Goal: Use online tool/utility: Utilize a website feature to perform a specific function

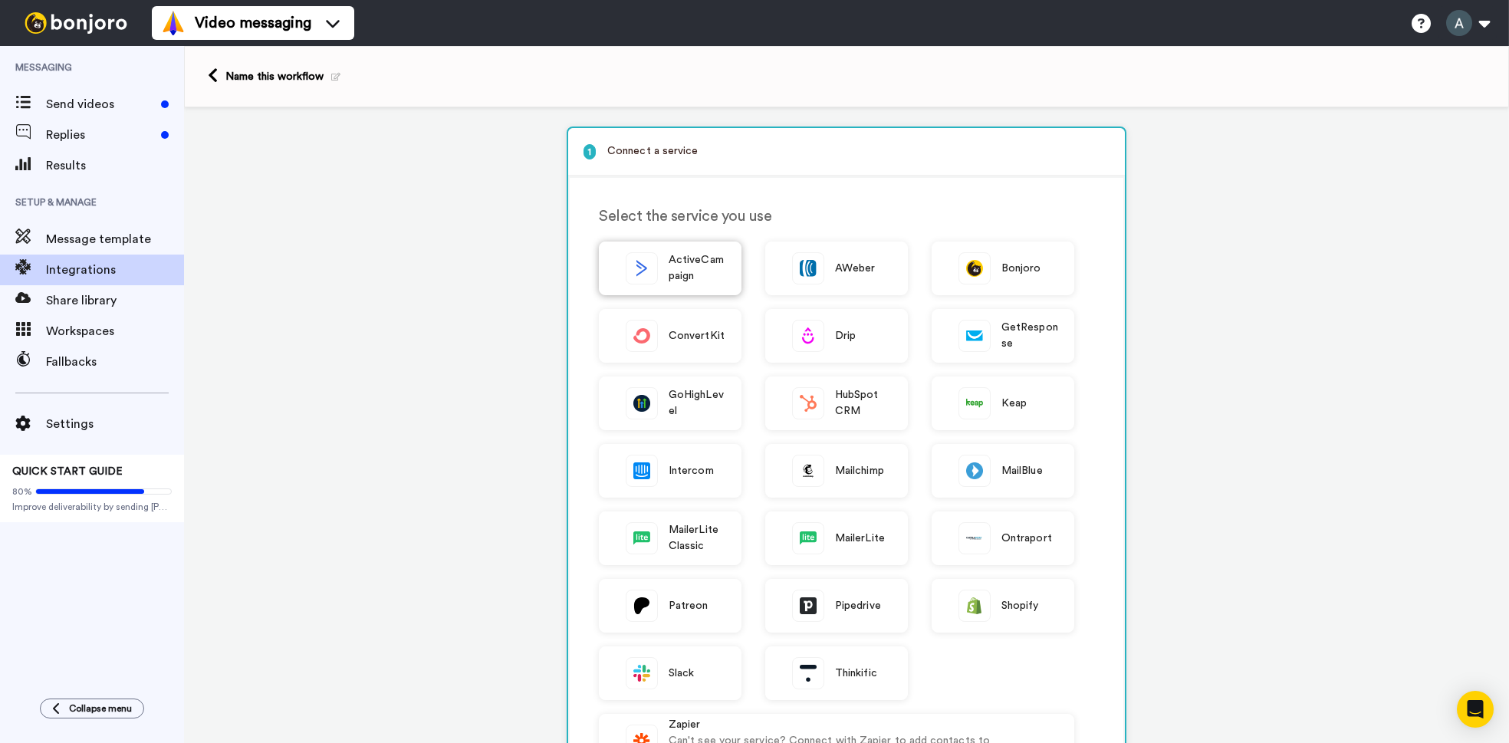
click at [681, 275] on span "ActiveCampaign" at bounding box center [696, 268] width 57 height 32
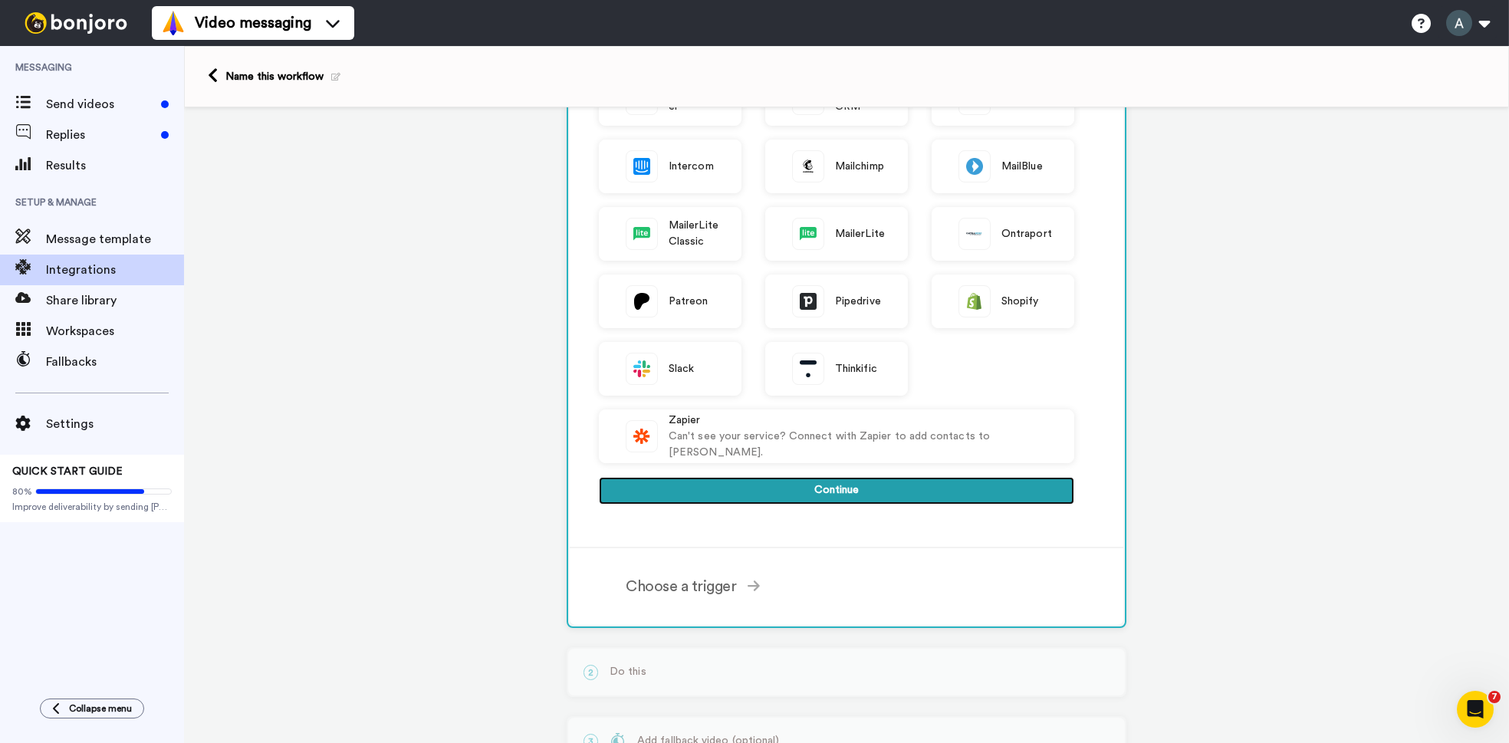
click at [813, 503] on button "Continue" at bounding box center [836, 491] width 475 height 28
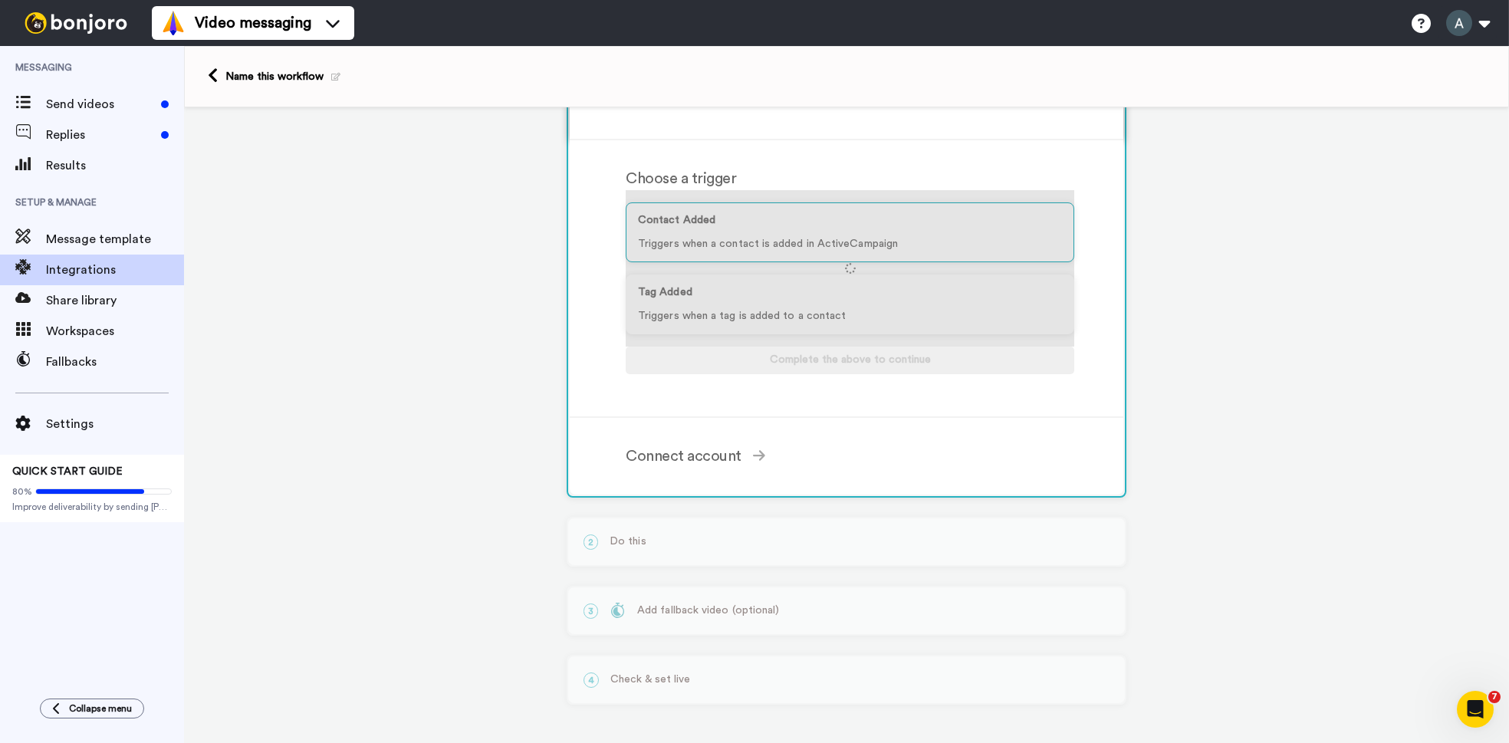
scroll to position [118, 0]
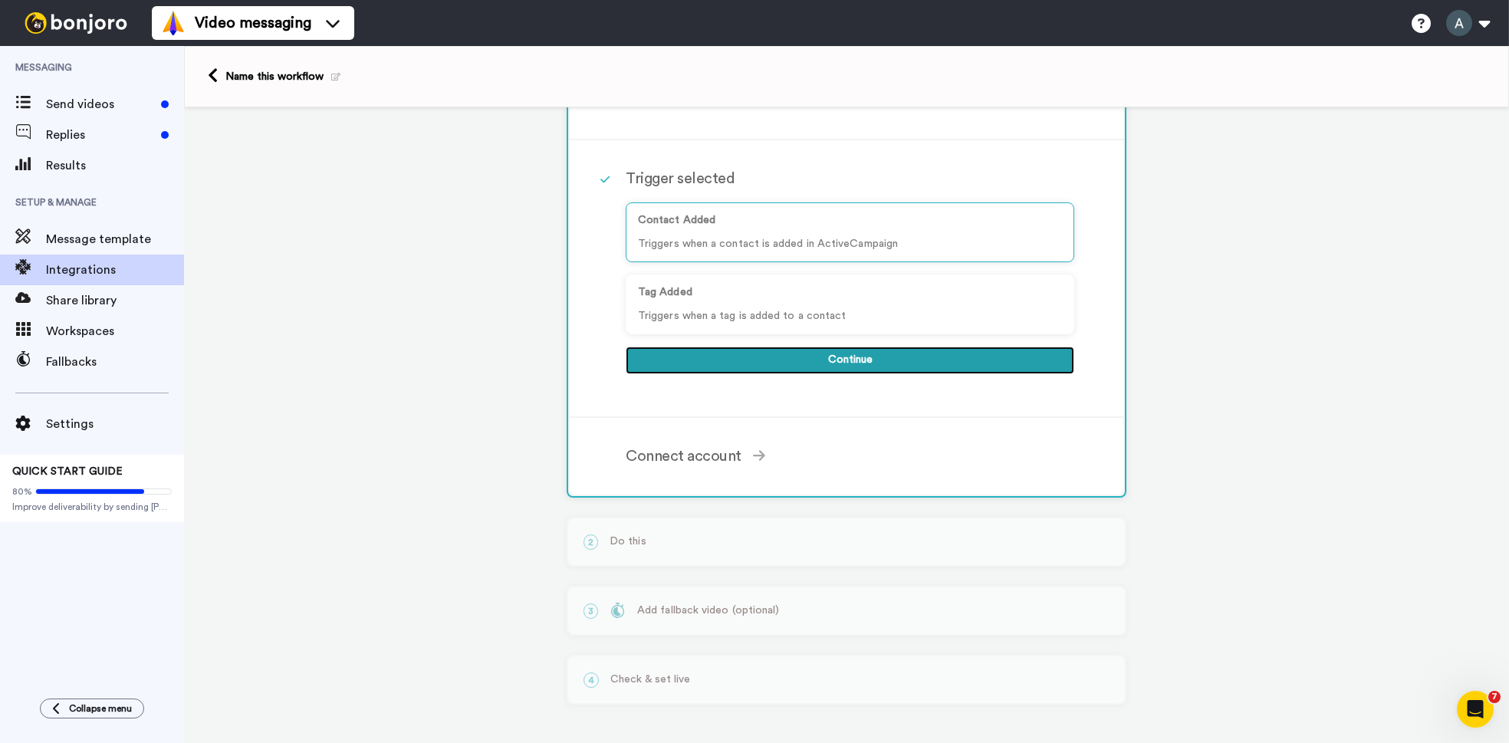
click at [886, 356] on button "Continue" at bounding box center [850, 361] width 448 height 28
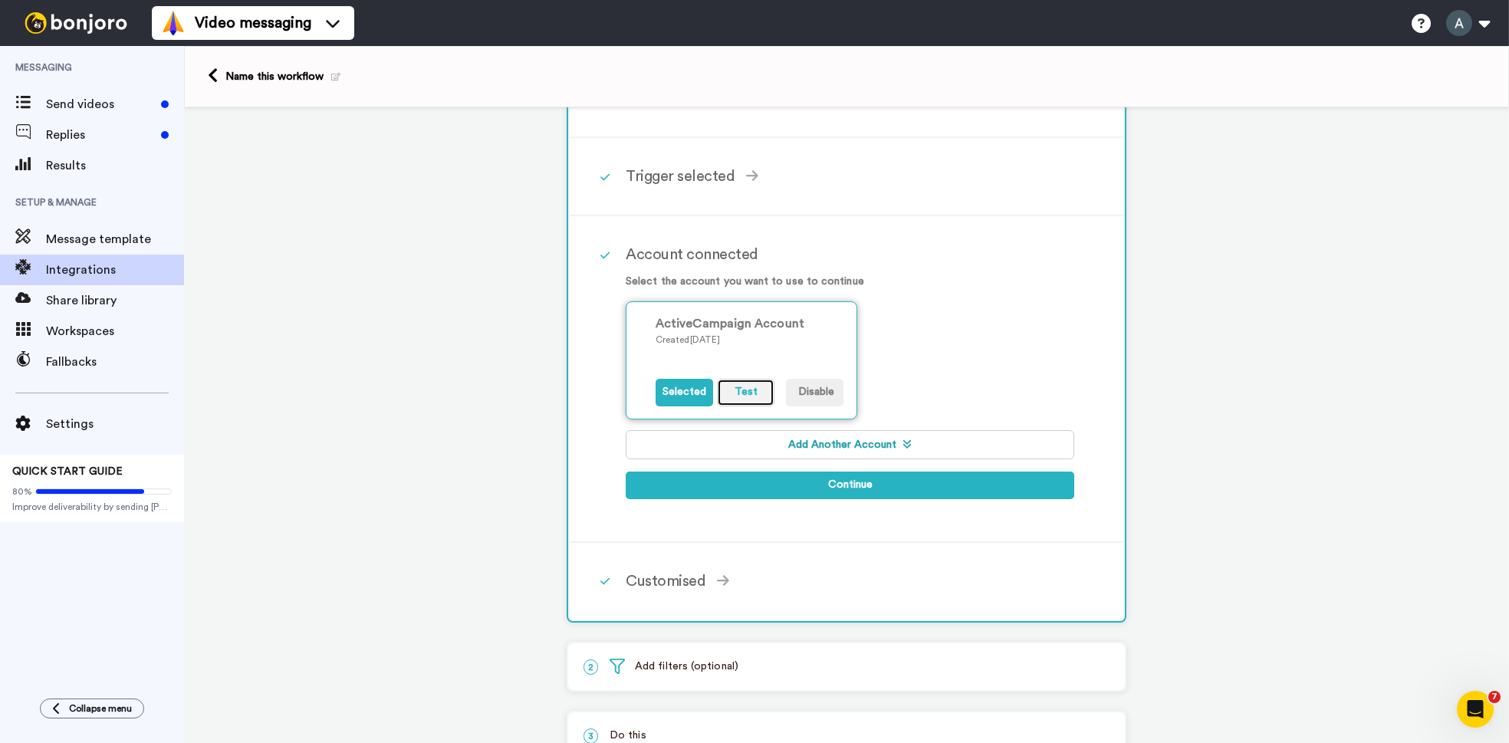
click at [740, 395] on button "Test" at bounding box center [745, 393] width 57 height 28
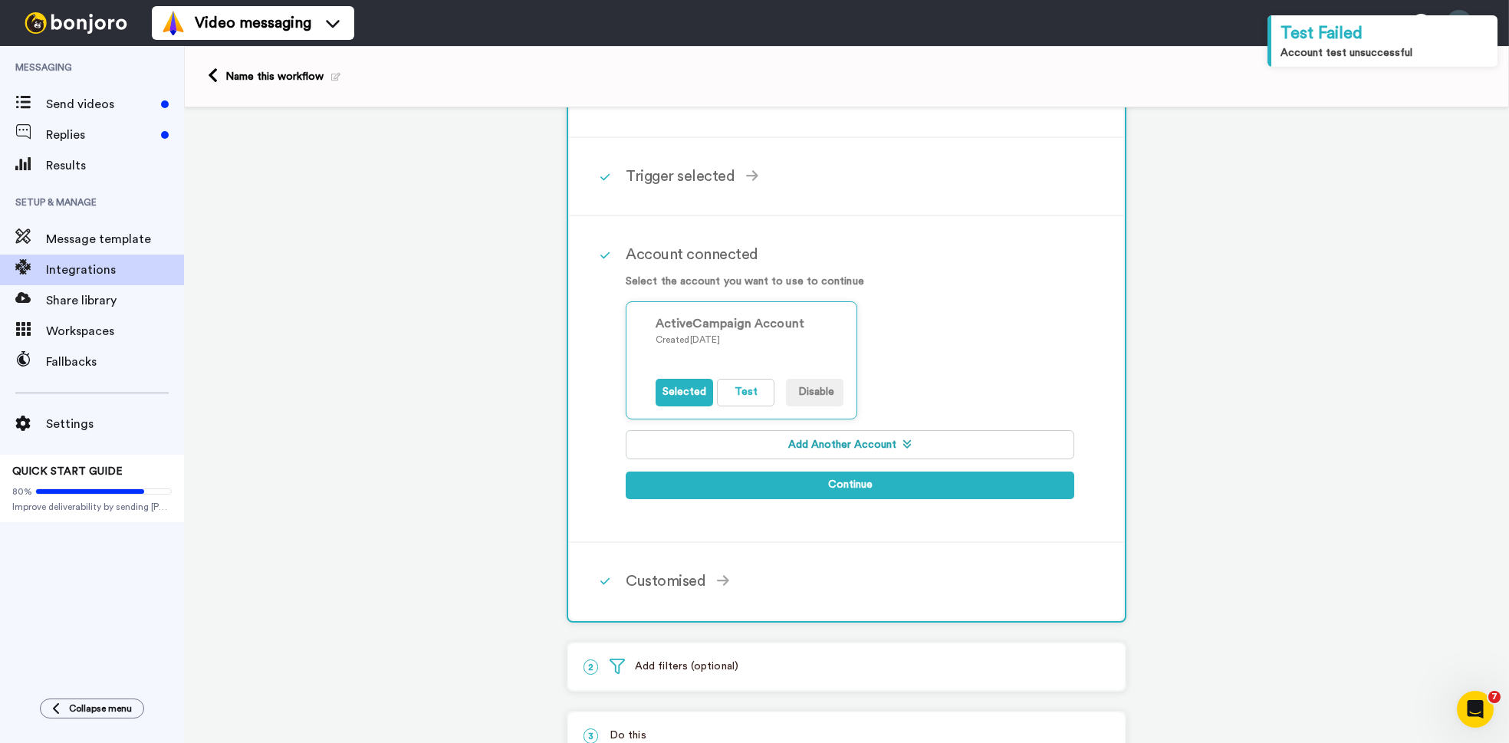
click at [827, 452] on button "Add Another Account" at bounding box center [850, 444] width 448 height 29
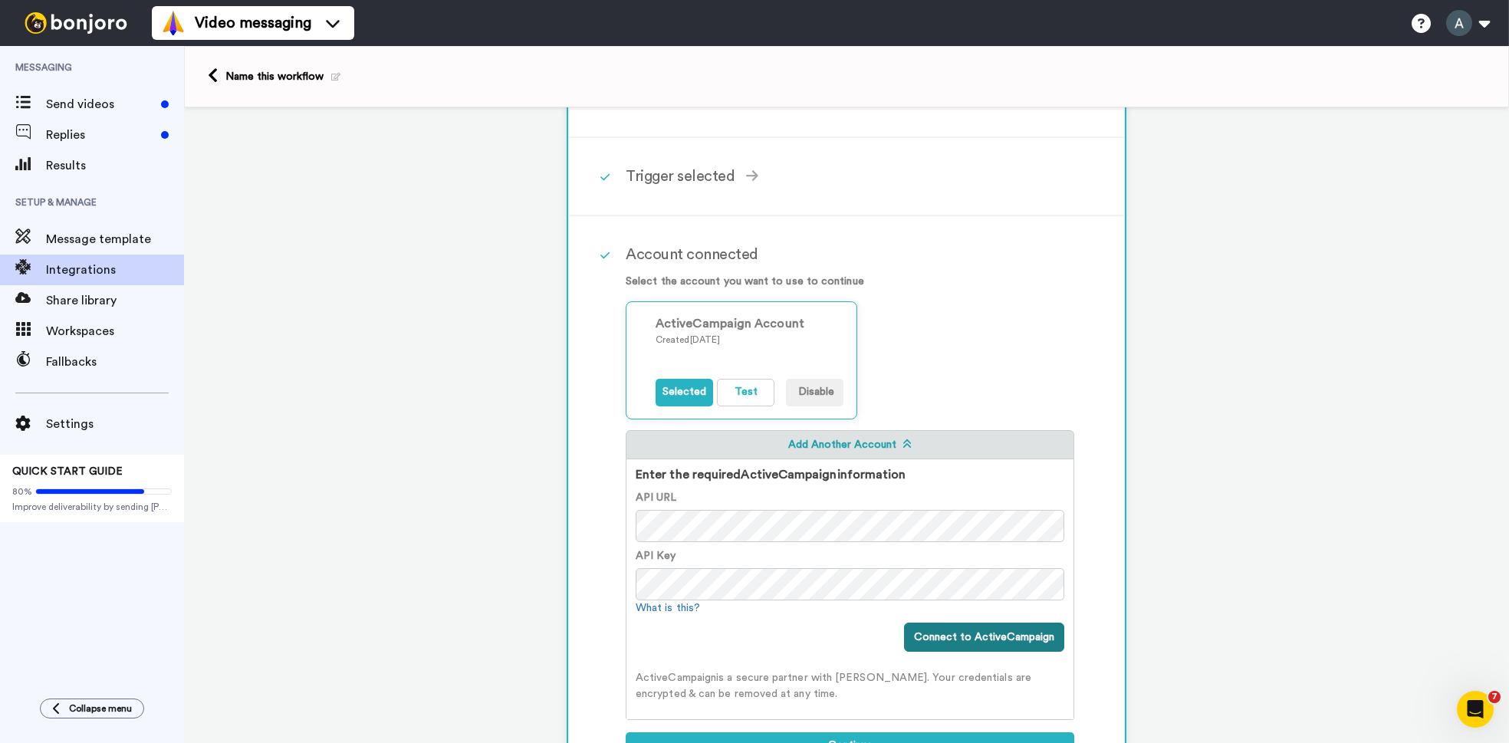
scroll to position [0, 0]
click at [1006, 639] on button "Connect to ActiveCampaign" at bounding box center [984, 636] width 160 height 29
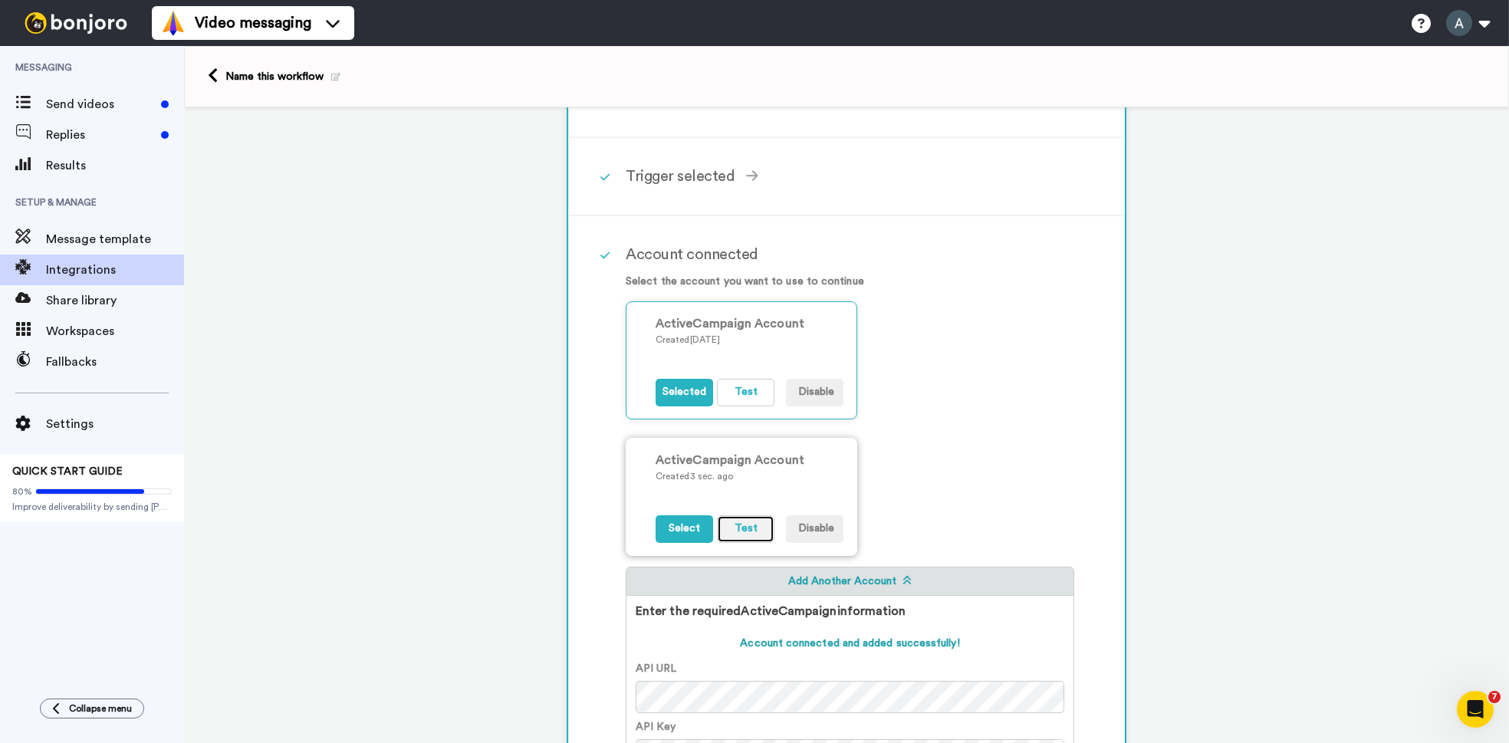
click at [757, 534] on button "Test" at bounding box center [745, 529] width 57 height 28
click at [820, 527] on button "Disable" at bounding box center [814, 529] width 57 height 28
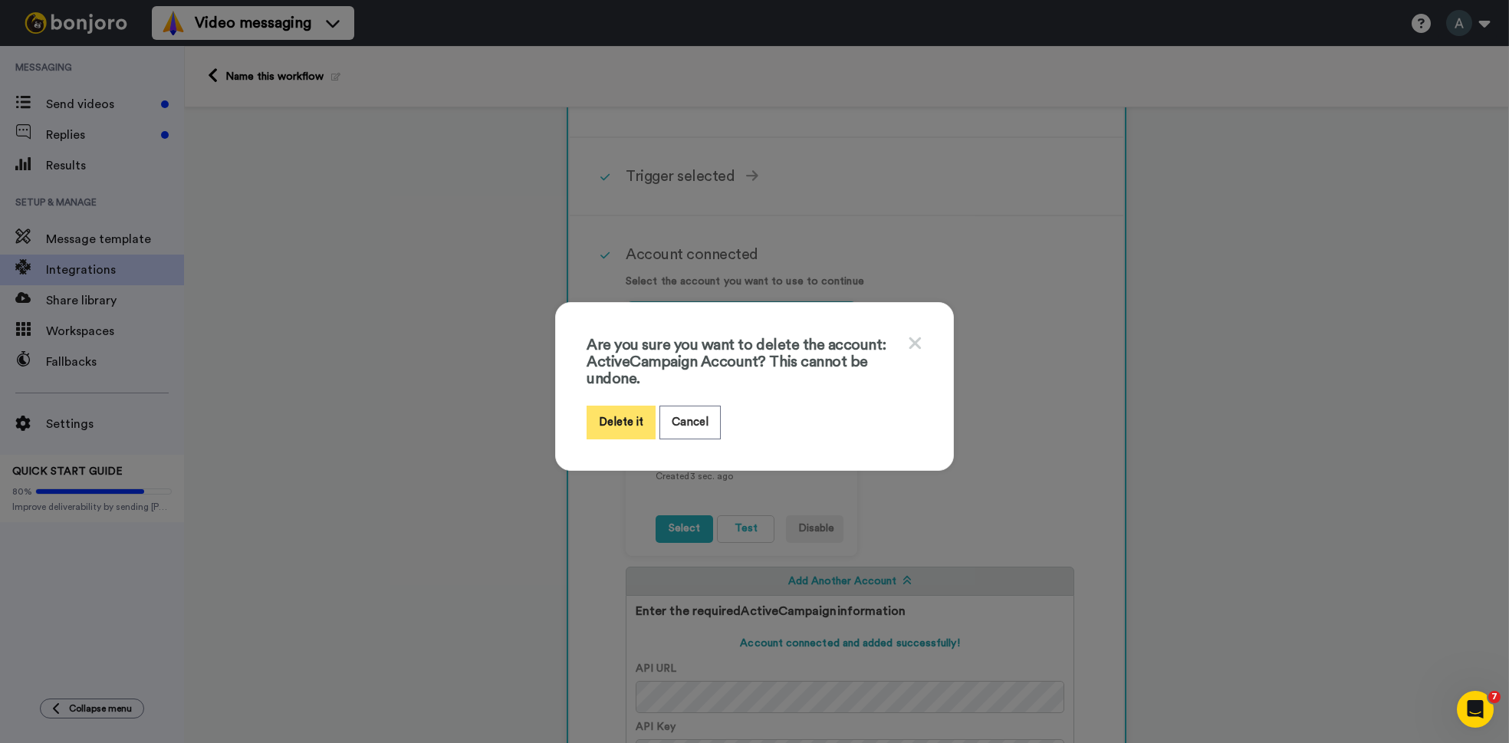
click at [625, 410] on button "Delete it" at bounding box center [620, 422] width 69 height 33
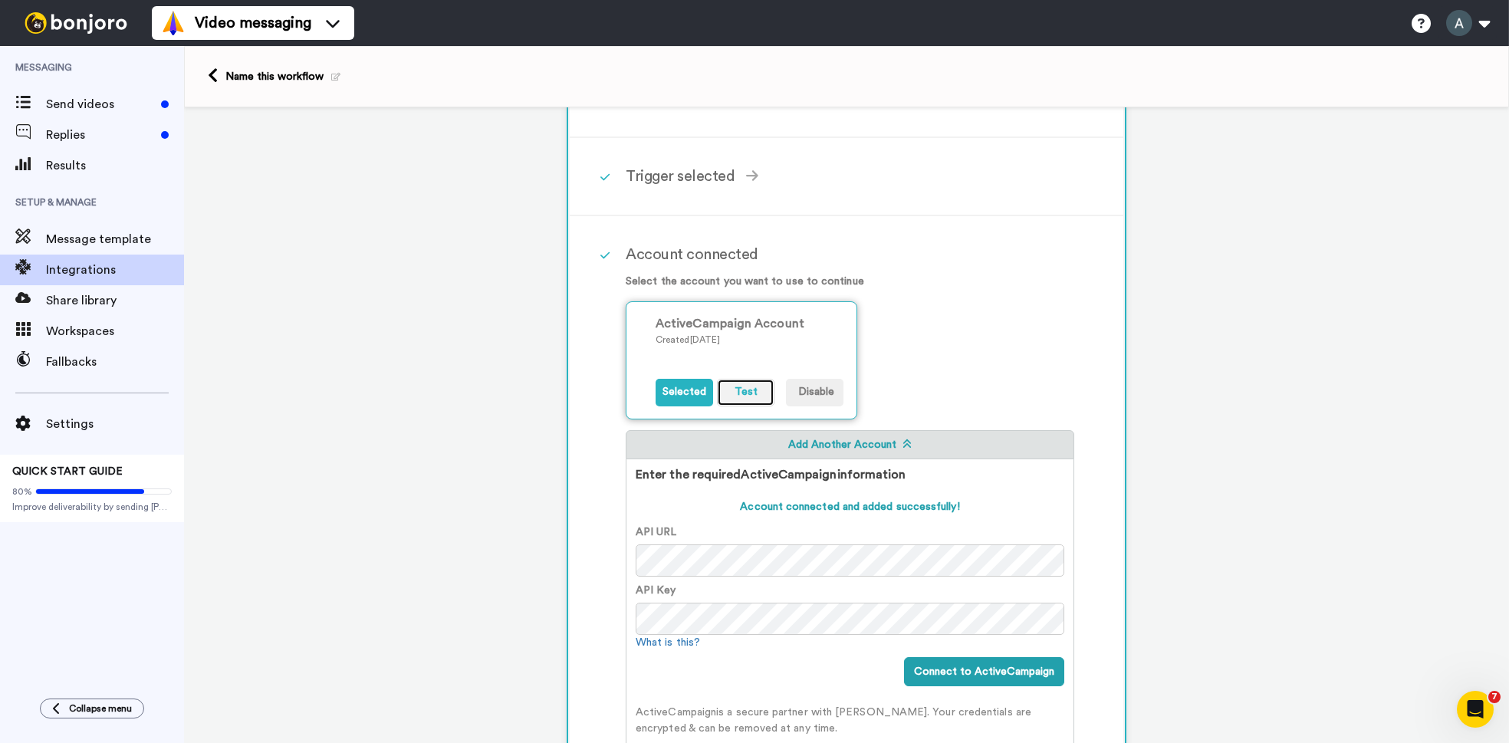
click at [751, 397] on button "Test" at bounding box center [745, 393] width 57 height 28
